Goal: Task Accomplishment & Management: Manage account settings

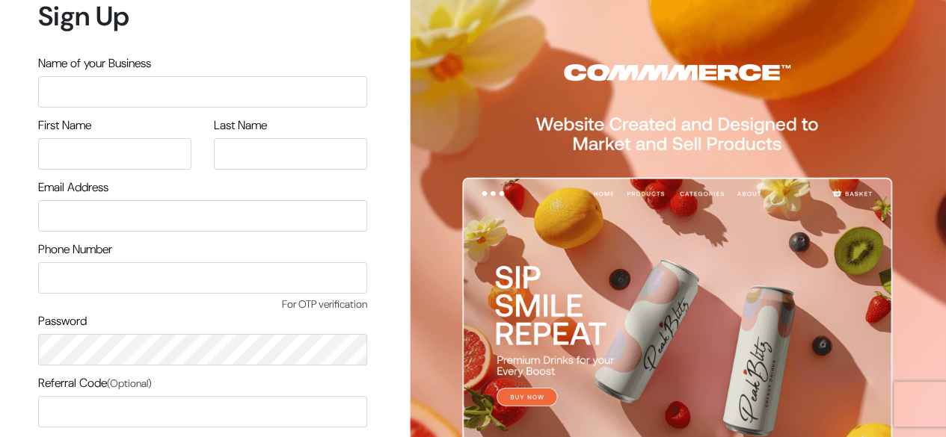
scroll to position [127, 0]
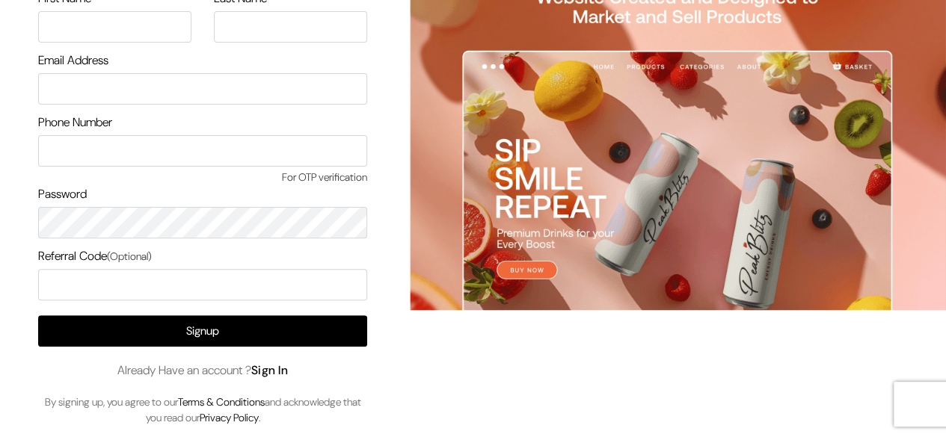
click at [268, 368] on link "Sign In" at bounding box center [269, 371] width 37 height 16
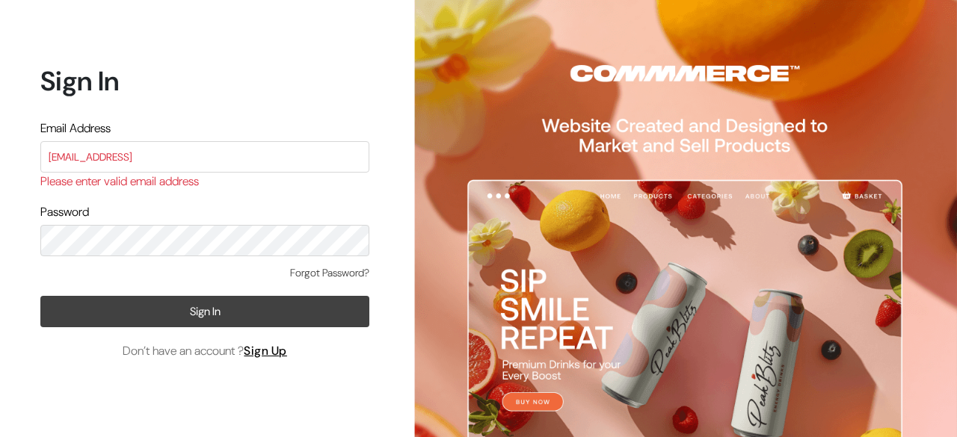
click at [205, 303] on button "Sign In" at bounding box center [204, 311] width 329 height 31
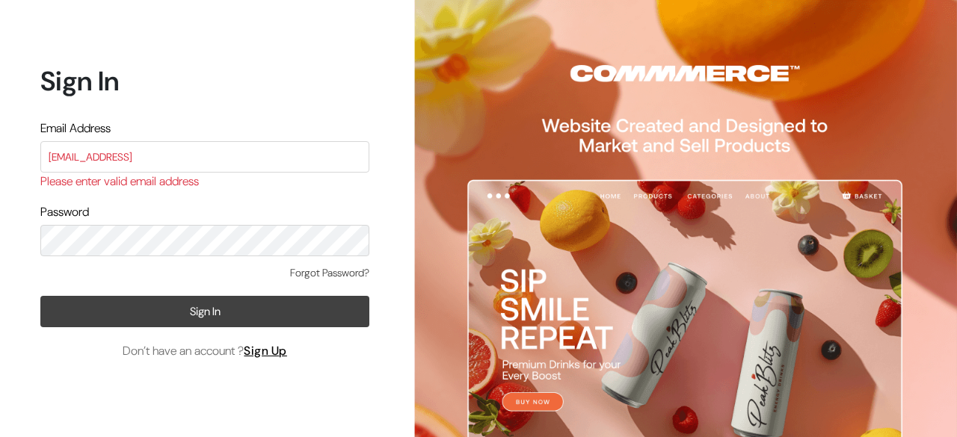
click at [205, 303] on button "Sign In" at bounding box center [204, 311] width 329 height 31
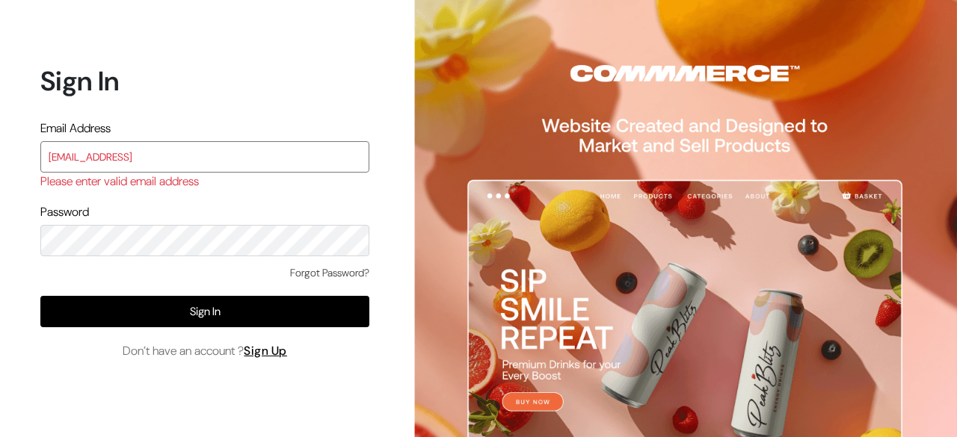
click at [229, 161] on input "surajp@outdoinc.com2" at bounding box center [204, 156] width 329 height 31
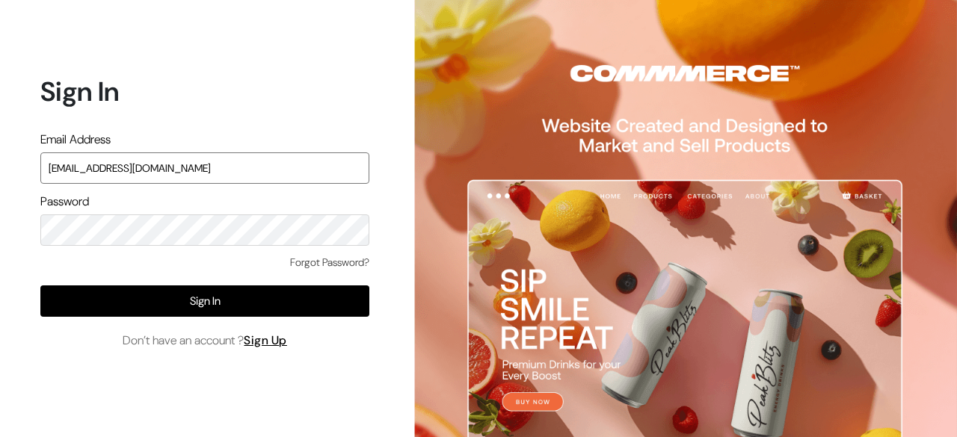
paste input "2"
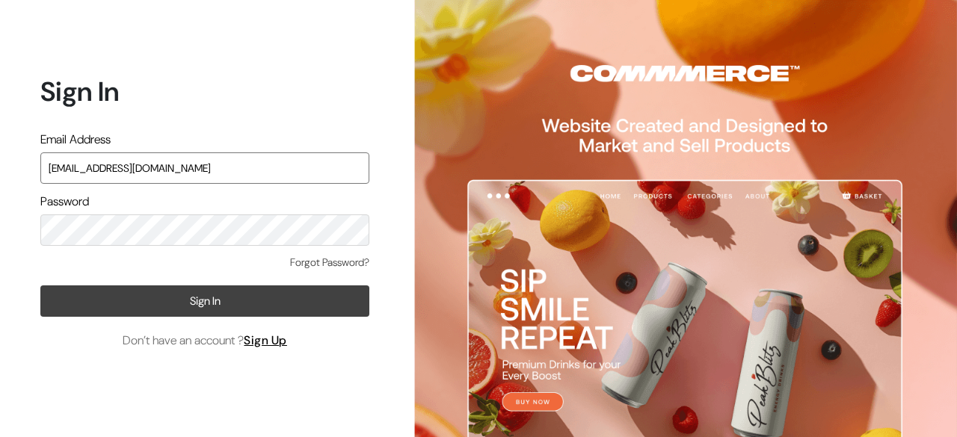
type input "surajp@outdoinc2.com"
click at [173, 301] on button "Sign In" at bounding box center [204, 301] width 329 height 31
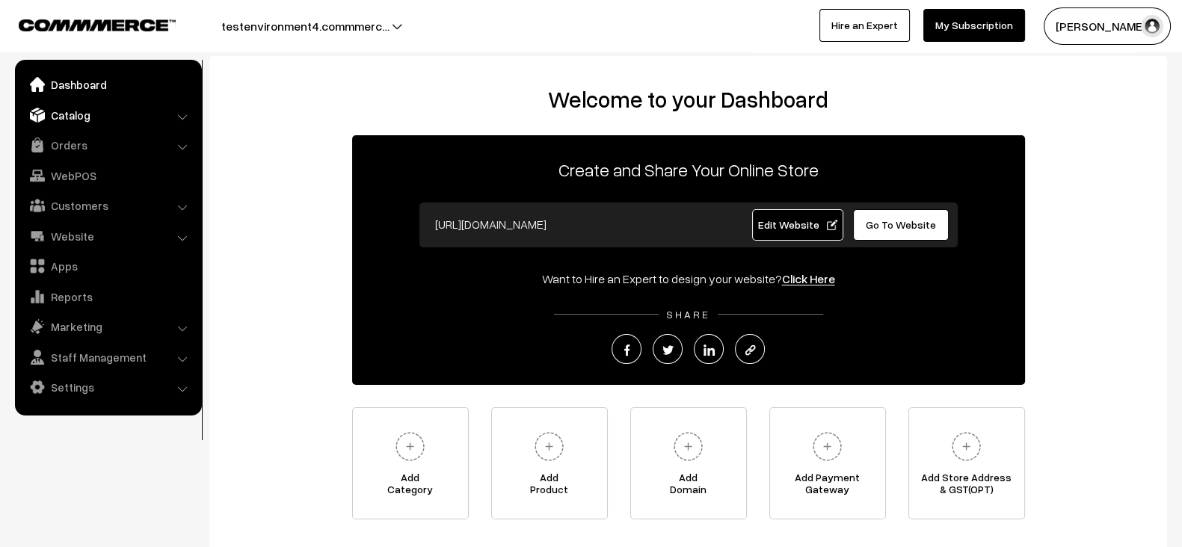
click at [86, 125] on link "Catalog" at bounding box center [108, 115] width 178 height 27
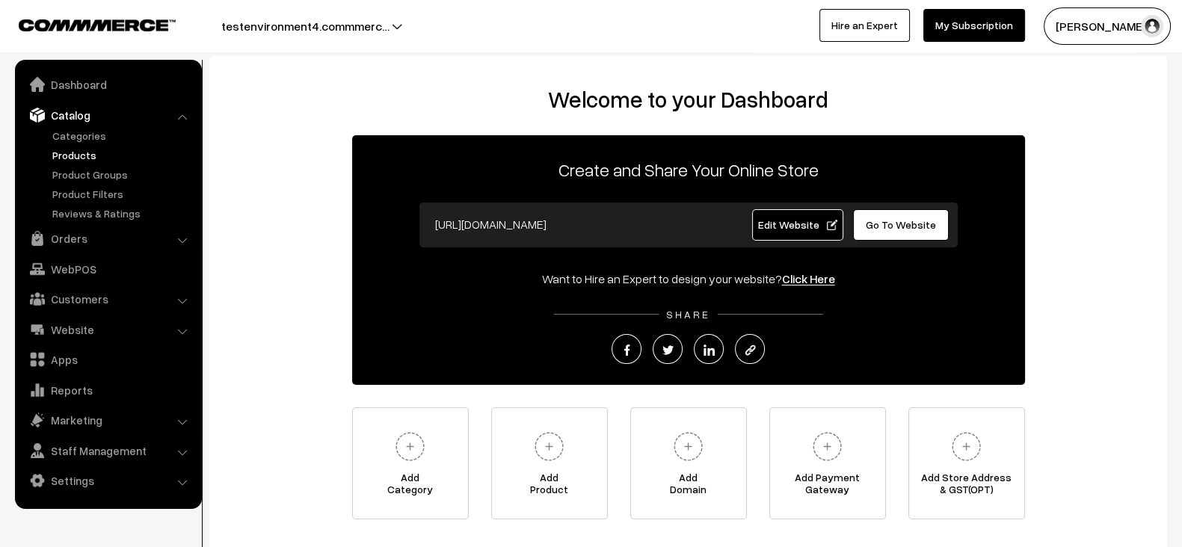
click at [78, 158] on link "Products" at bounding box center [123, 155] width 148 height 16
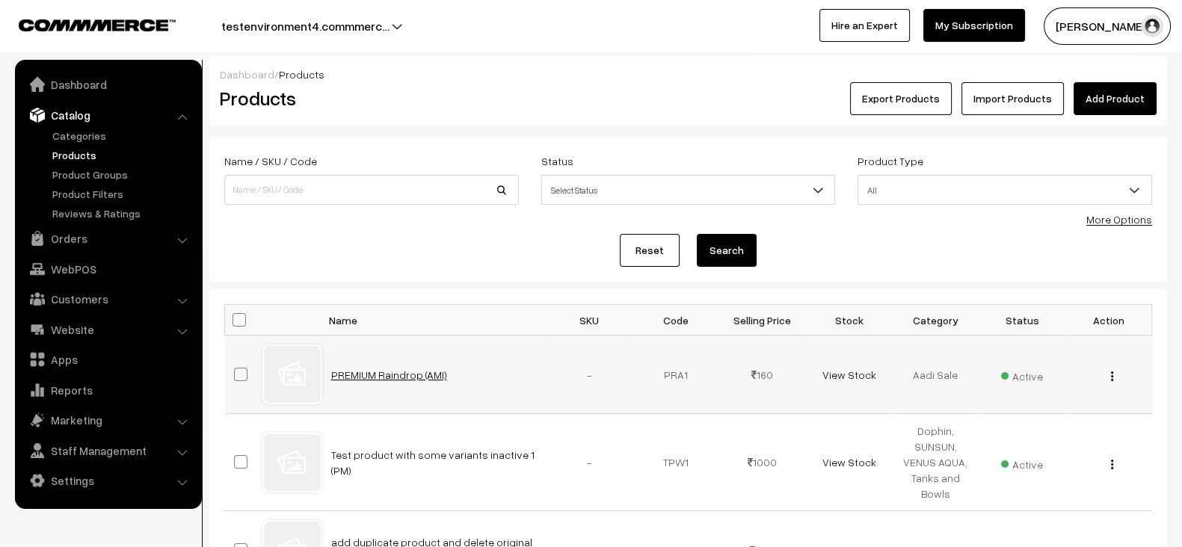
click at [376, 371] on link "PREMIUM Raindrop (AMI)" at bounding box center [389, 374] width 116 height 13
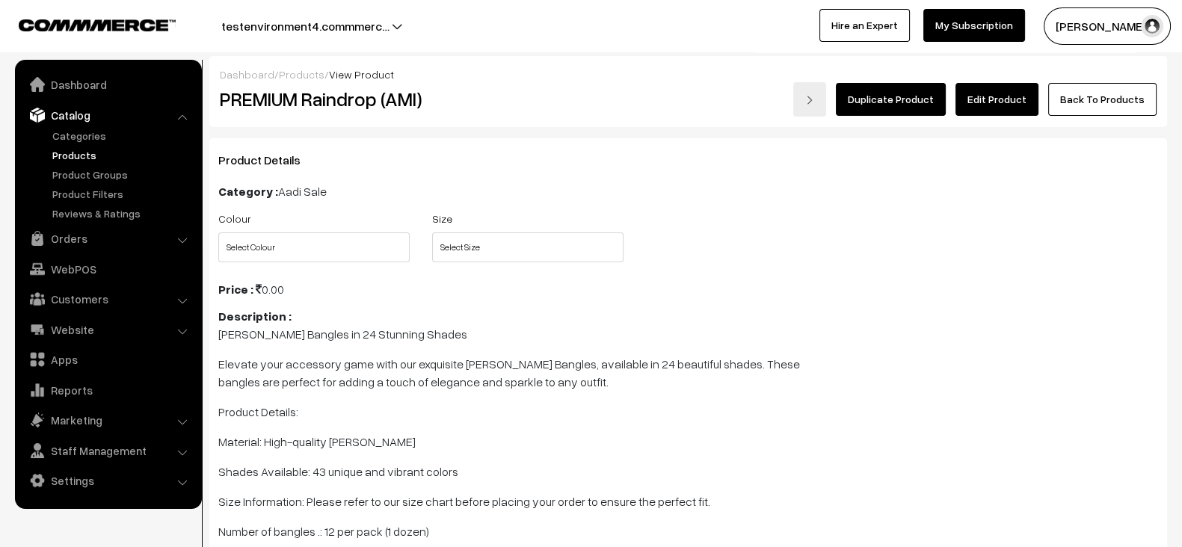
click at [996, 94] on link "Edit Product" at bounding box center [996, 99] width 83 height 33
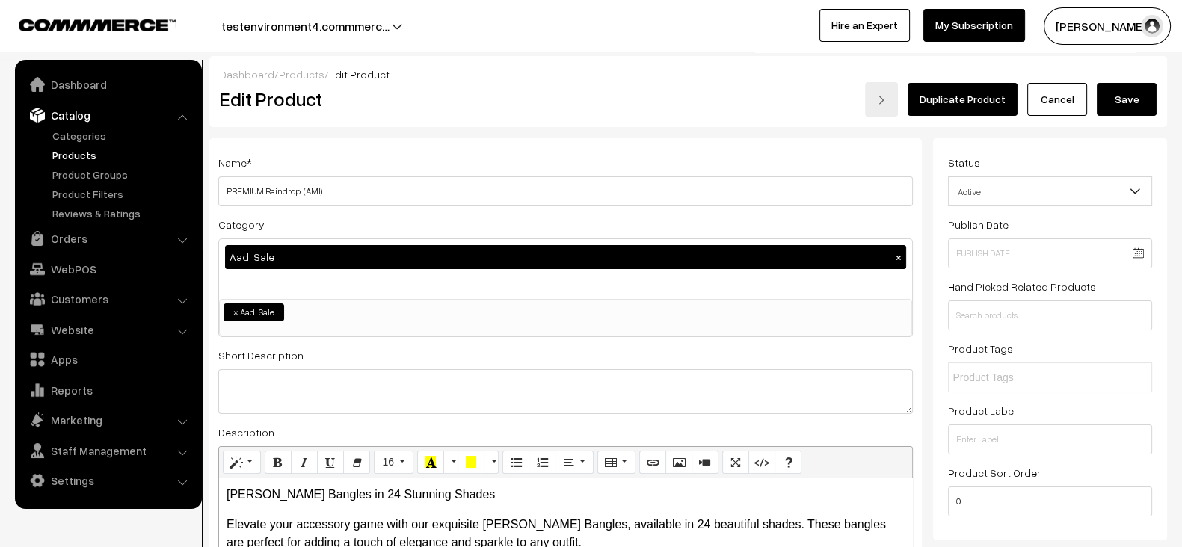
click at [1136, 110] on button "Save" at bounding box center [1127, 99] width 60 height 33
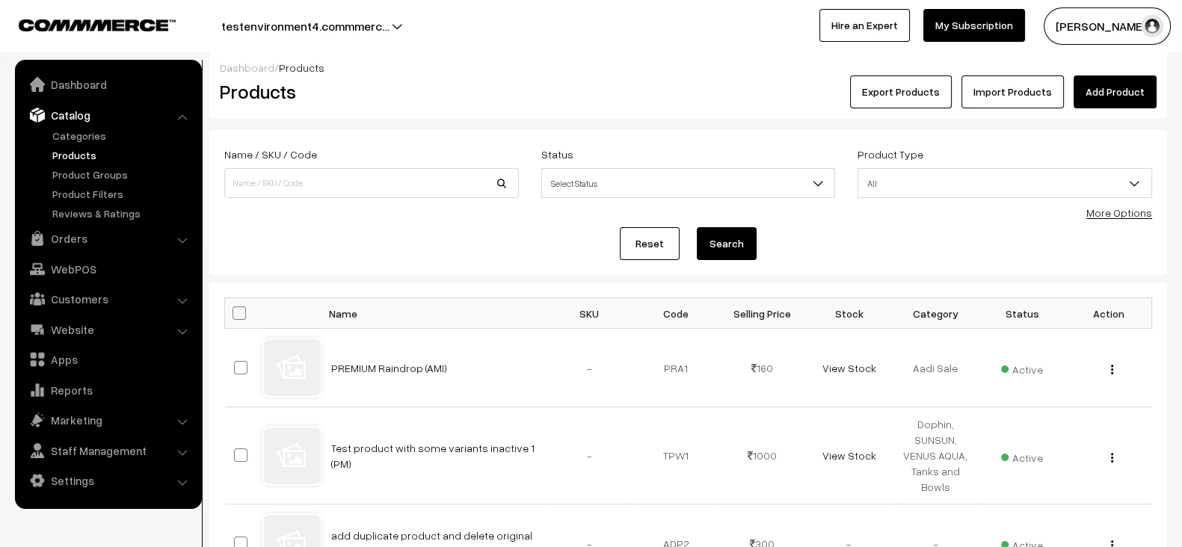
scroll to position [9, 0]
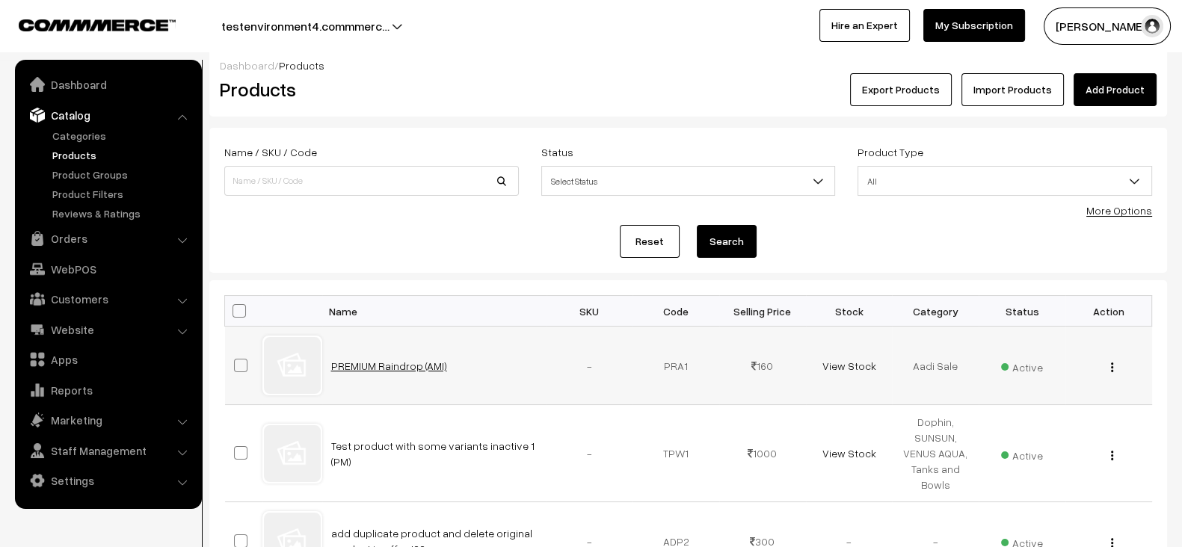
click at [410, 365] on link "PREMIUM Raindrop (AMI)" at bounding box center [389, 366] width 116 height 13
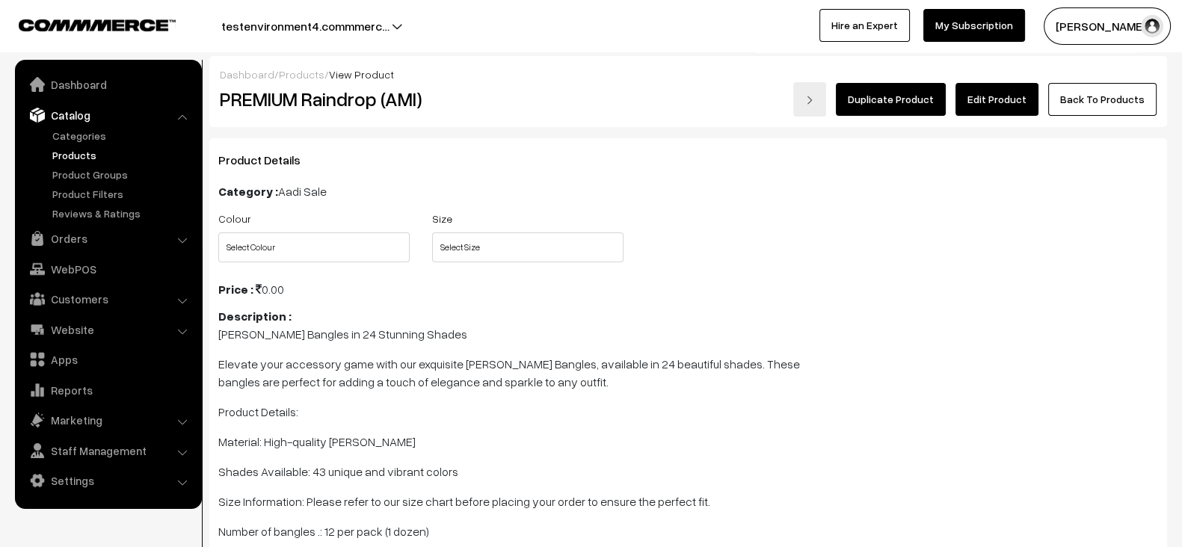
click at [977, 102] on link "Edit Product" at bounding box center [996, 99] width 83 height 33
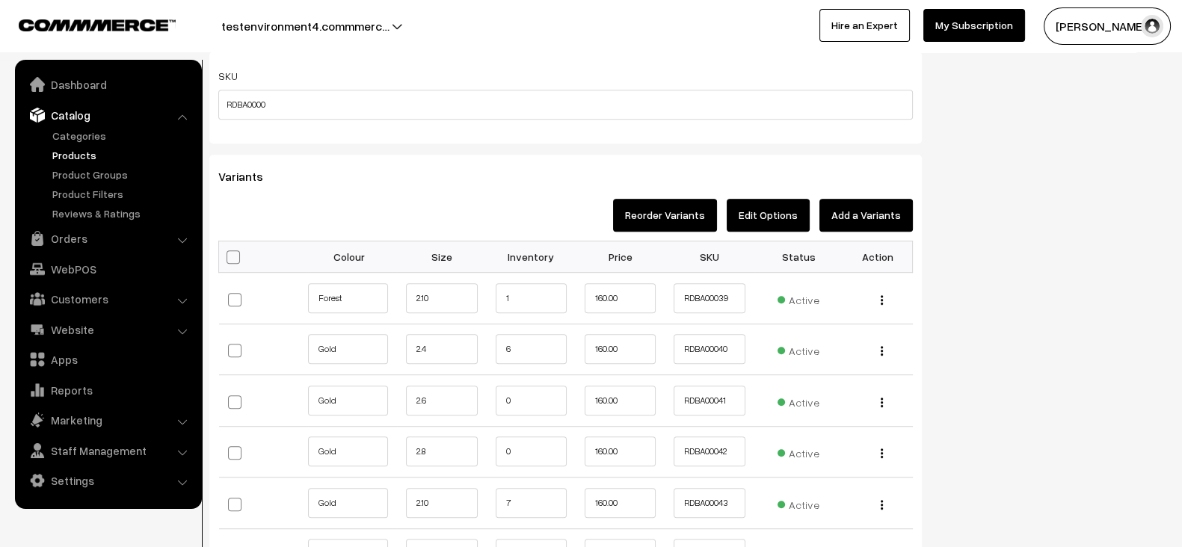
scroll to position [1099, 0]
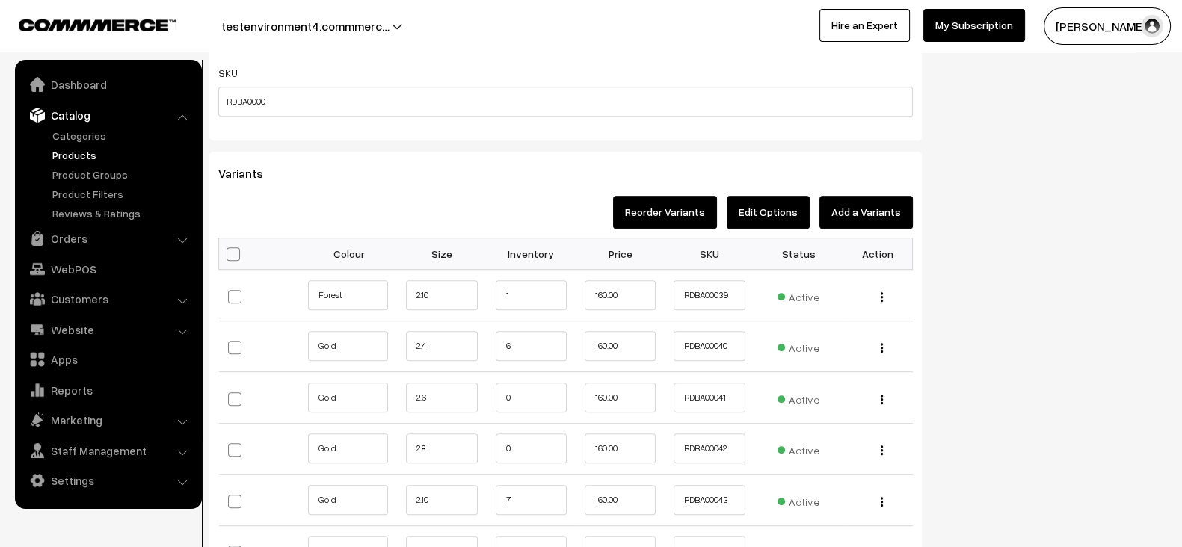
click at [785, 209] on button "Edit Options" at bounding box center [768, 212] width 83 height 33
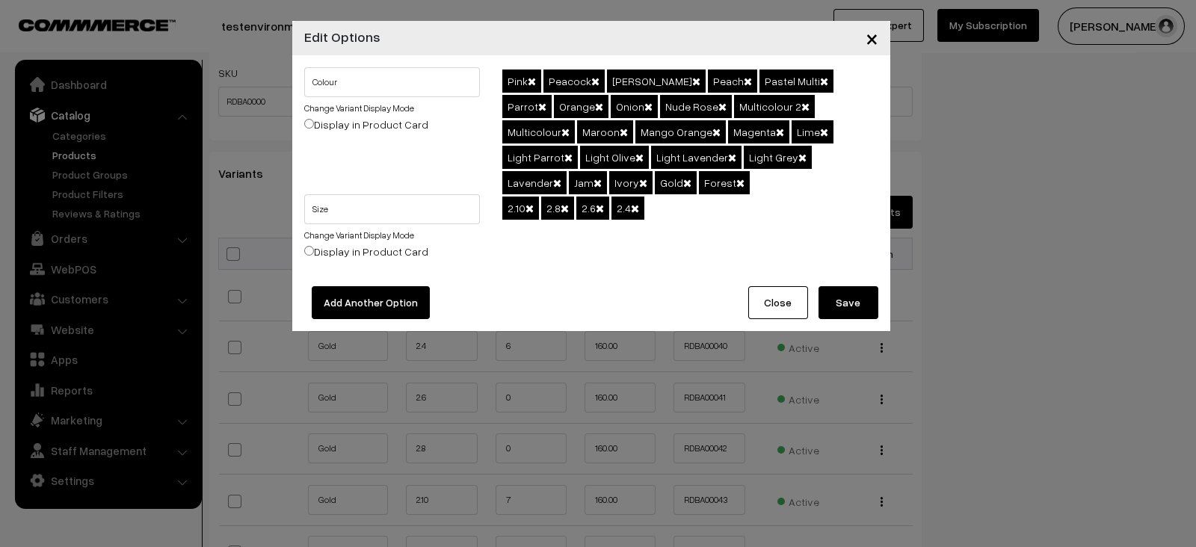
click at [626, 177] on div "Pink Peacock [PERSON_NAME] Peach Pastel Multi Parrot Orange Onion Nude Rose Mul…" at bounding box center [690, 130] width 398 height 127
click at [604, 179] on div "Pink Peacock [PERSON_NAME] Peach Pastel Multi Parrot Orange Onion Nude Rose Mul…" at bounding box center [690, 130] width 398 height 127
click at [678, 176] on div "Pink Peacock [PERSON_NAME] Peach Pastel Multi Parrot Orange Onion Nude Rose Mul…" at bounding box center [690, 130] width 398 height 127
click at [691, 218] on div "2.10 2.8 2.6 2.4" at bounding box center [690, 234] width 398 height 80
click at [691, 197] on div "2.10 2.8 2.6 2.4" at bounding box center [690, 234] width 398 height 80
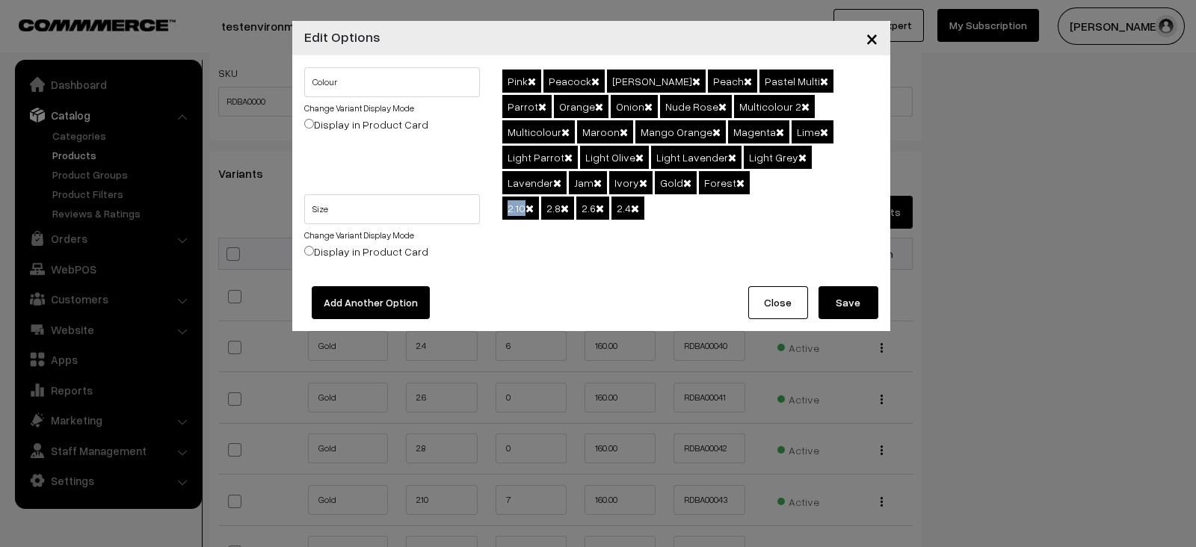
click at [691, 197] on div "2.10 2.8 2.6 2.4" at bounding box center [690, 234] width 398 height 80
click at [677, 237] on div "2.10 2.8 2.6 2.4" at bounding box center [690, 234] width 398 height 80
click at [651, 203] on div "2.10 2.8 2.6 2.4" at bounding box center [690, 234] width 398 height 80
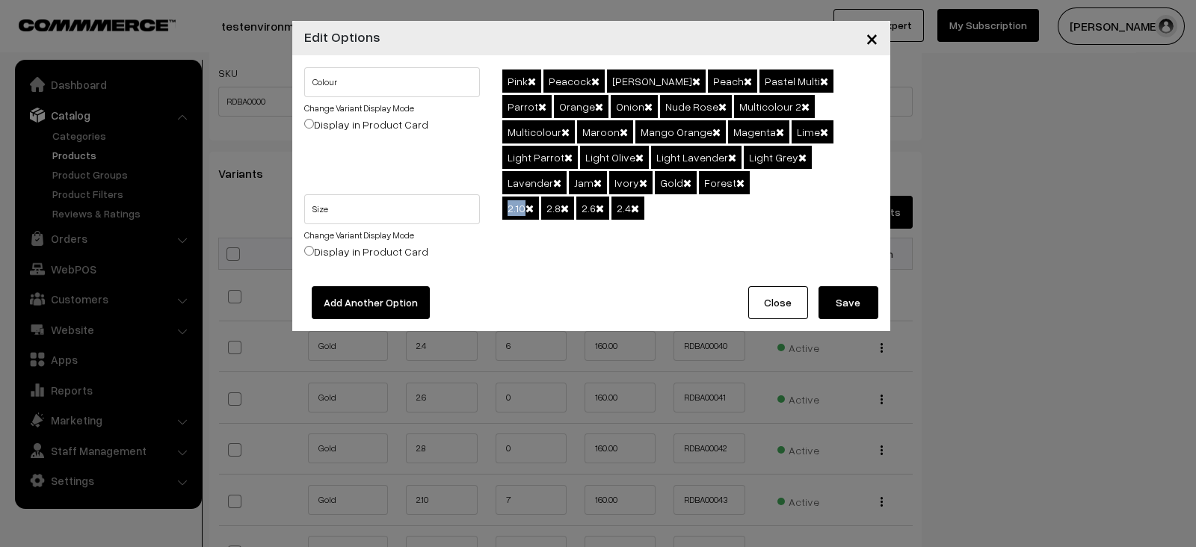
click at [651, 203] on div "2.10 2.8 2.6 2.4" at bounding box center [690, 234] width 398 height 80
click at [680, 233] on div "2.10 2.8 2.6 2.4" at bounding box center [690, 234] width 398 height 80
click at [866, 41] on span "×" at bounding box center [872, 38] width 13 height 28
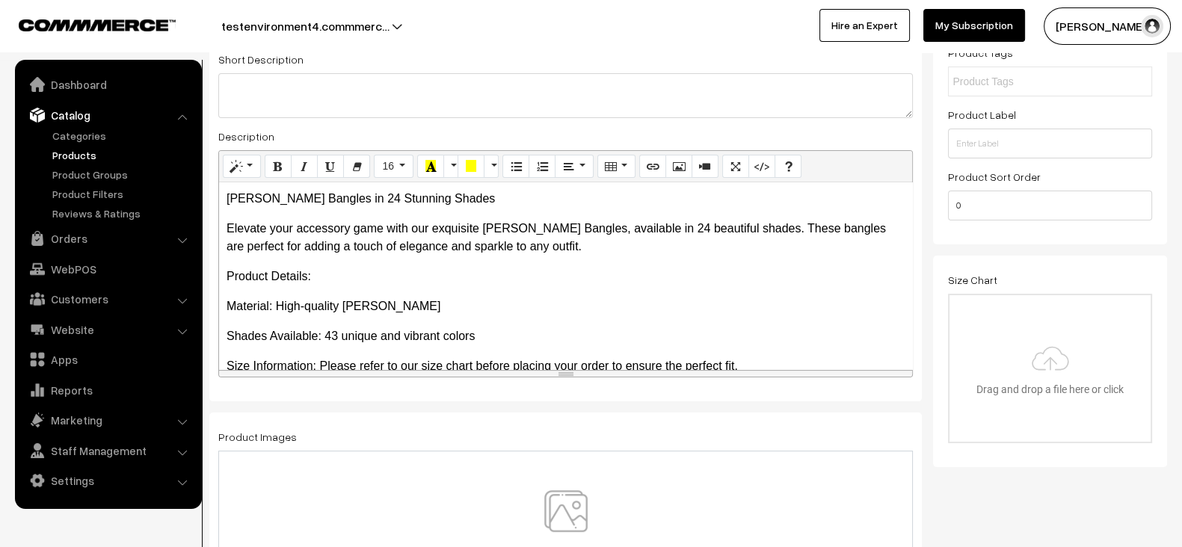
scroll to position [0, 0]
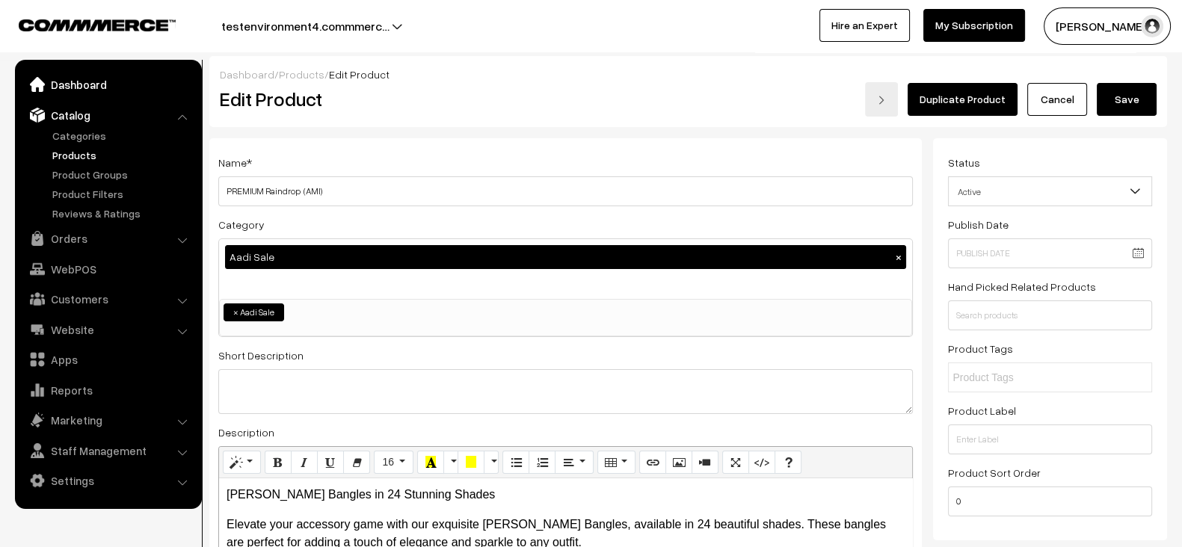
click at [90, 91] on link "Dashboard" at bounding box center [108, 84] width 178 height 27
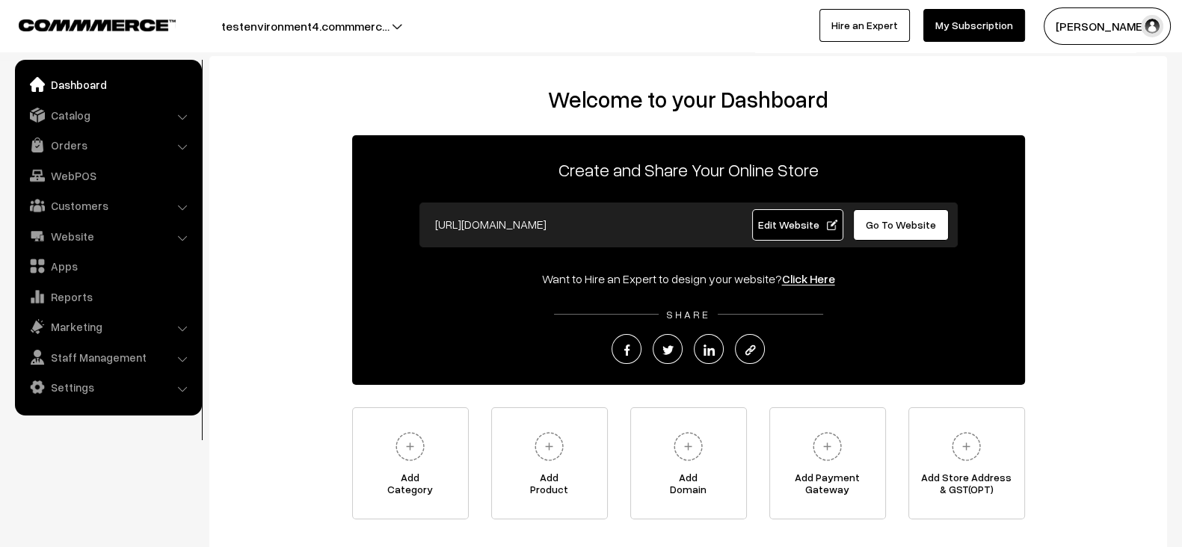
click at [82, 241] on link "Website" at bounding box center [108, 236] width 178 height 27
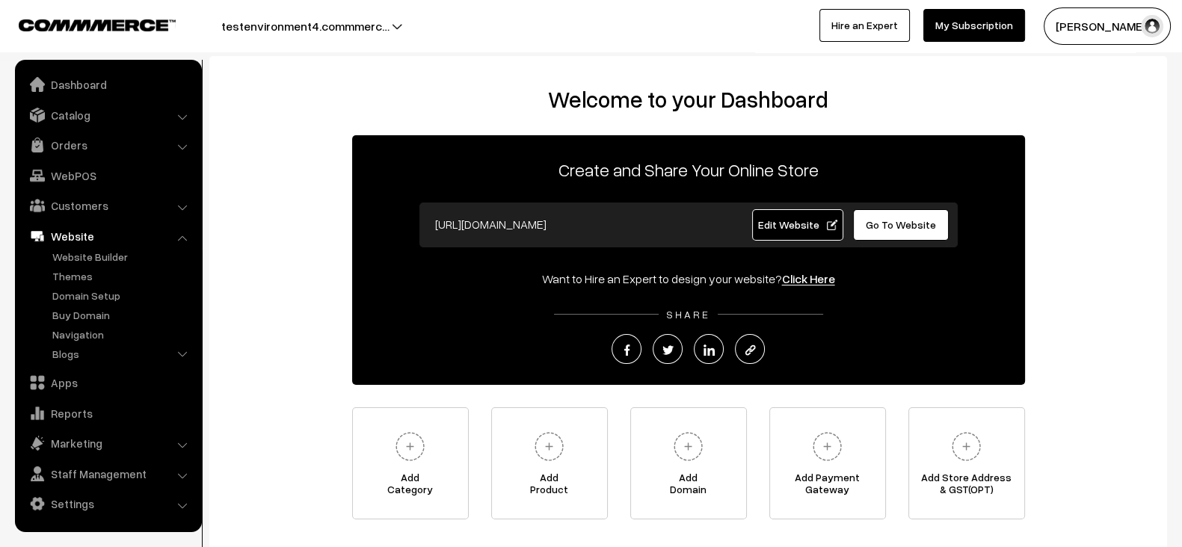
click at [782, 212] on link "Edit Website" at bounding box center [797, 224] width 91 height 31
